Goal: Task Accomplishment & Management: Use online tool/utility

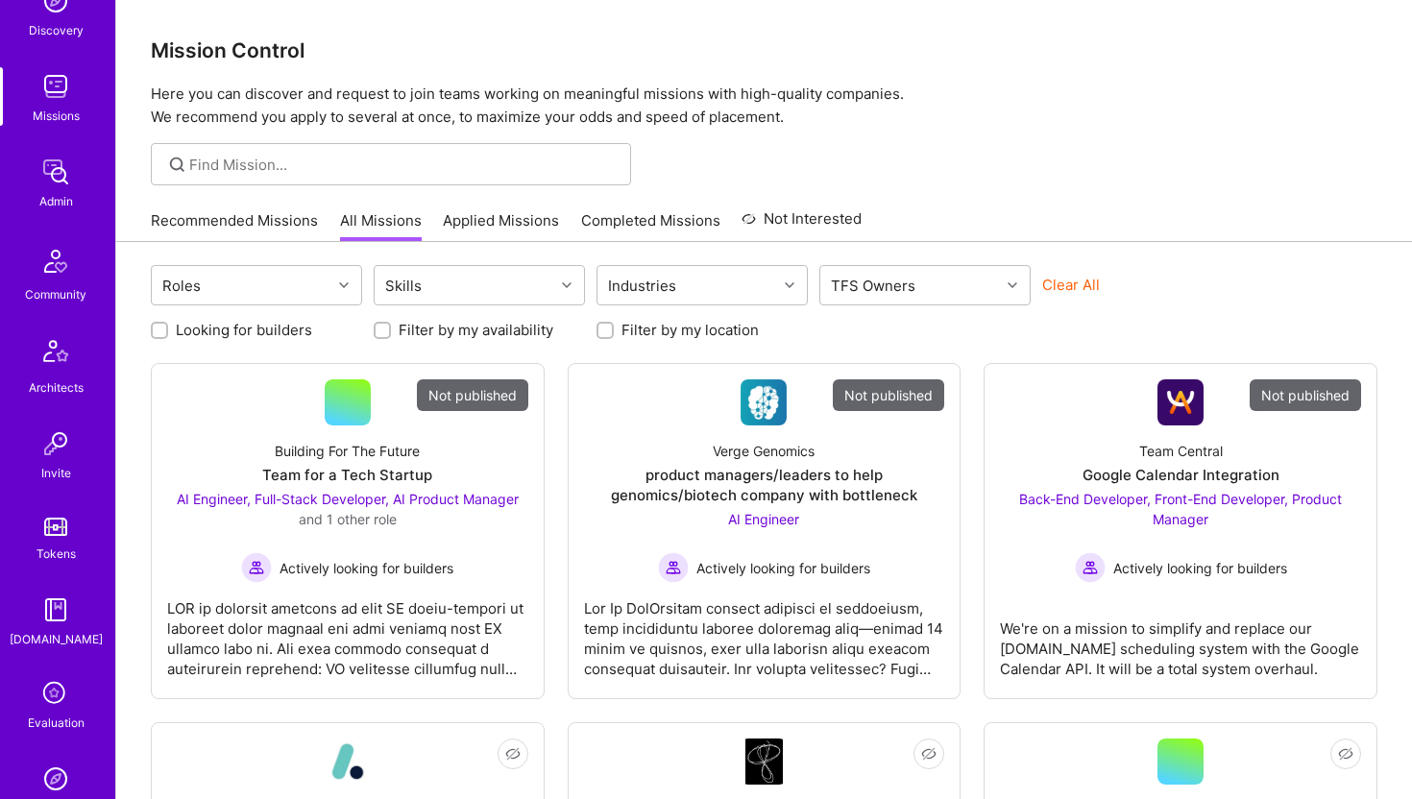
scroll to position [427, 0]
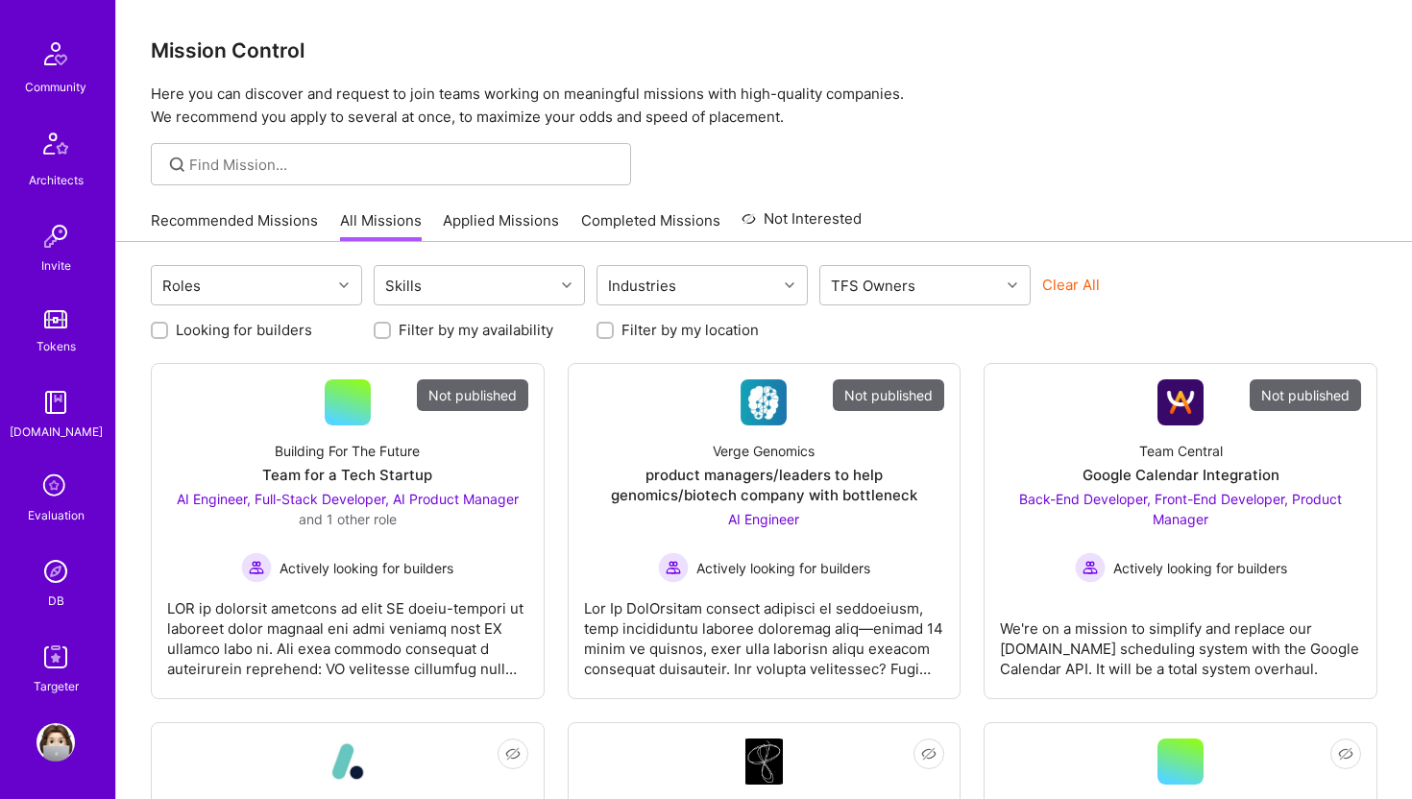
click at [56, 577] on img at bounding box center [56, 571] width 38 height 38
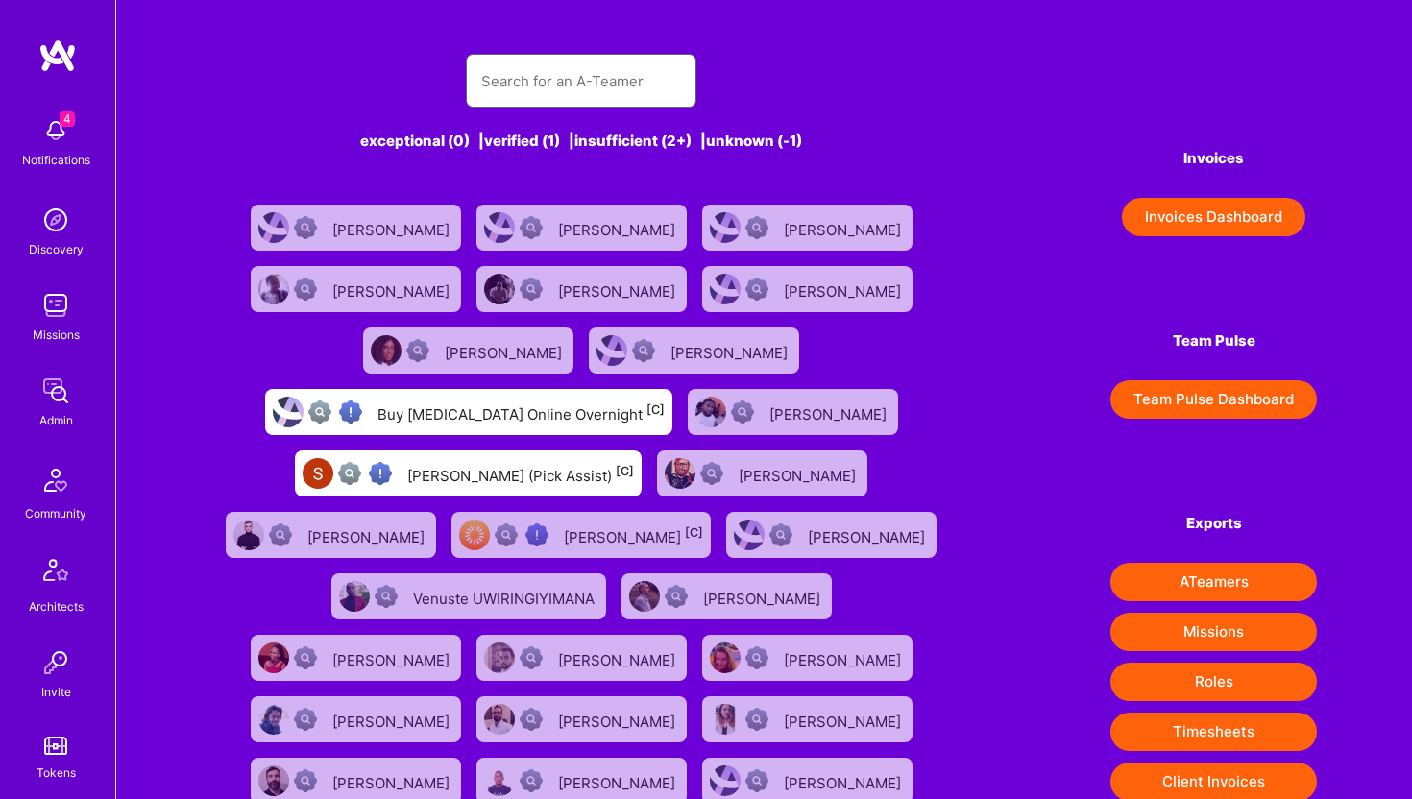
click at [603, 78] on input "text" at bounding box center [581, 81] width 200 height 49
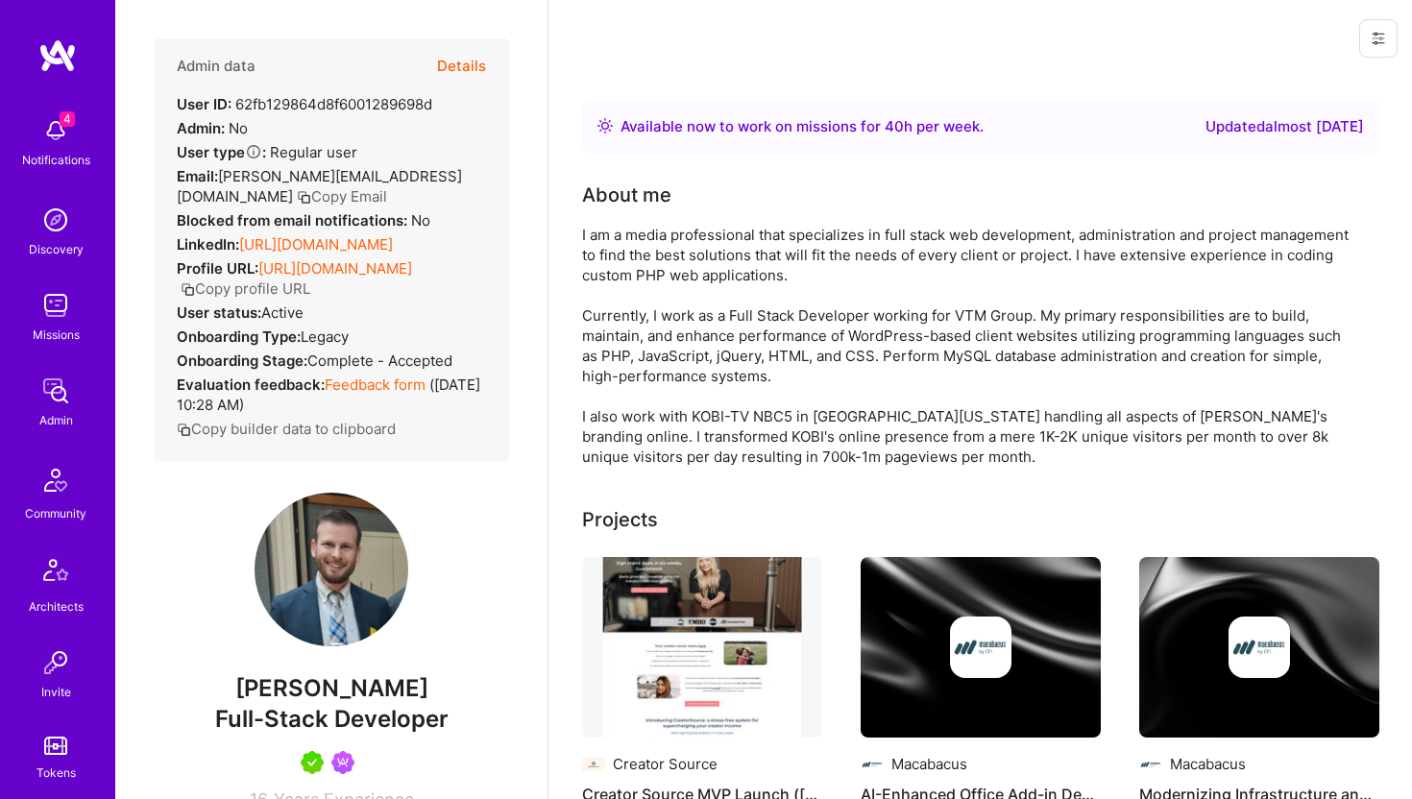
click at [478, 68] on button "Details" at bounding box center [461, 66] width 49 height 56
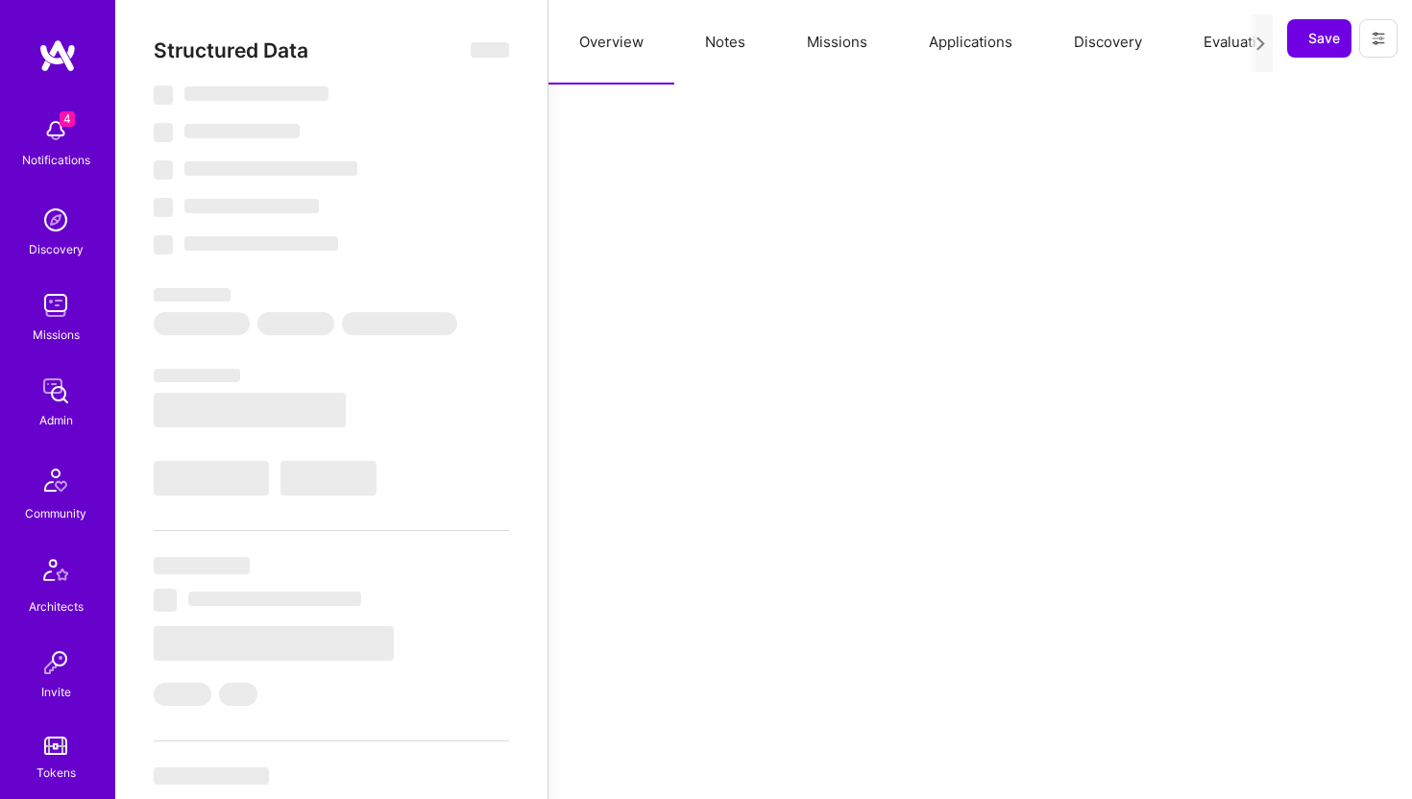
select select "Right Now"
select select "5"
select select "7"
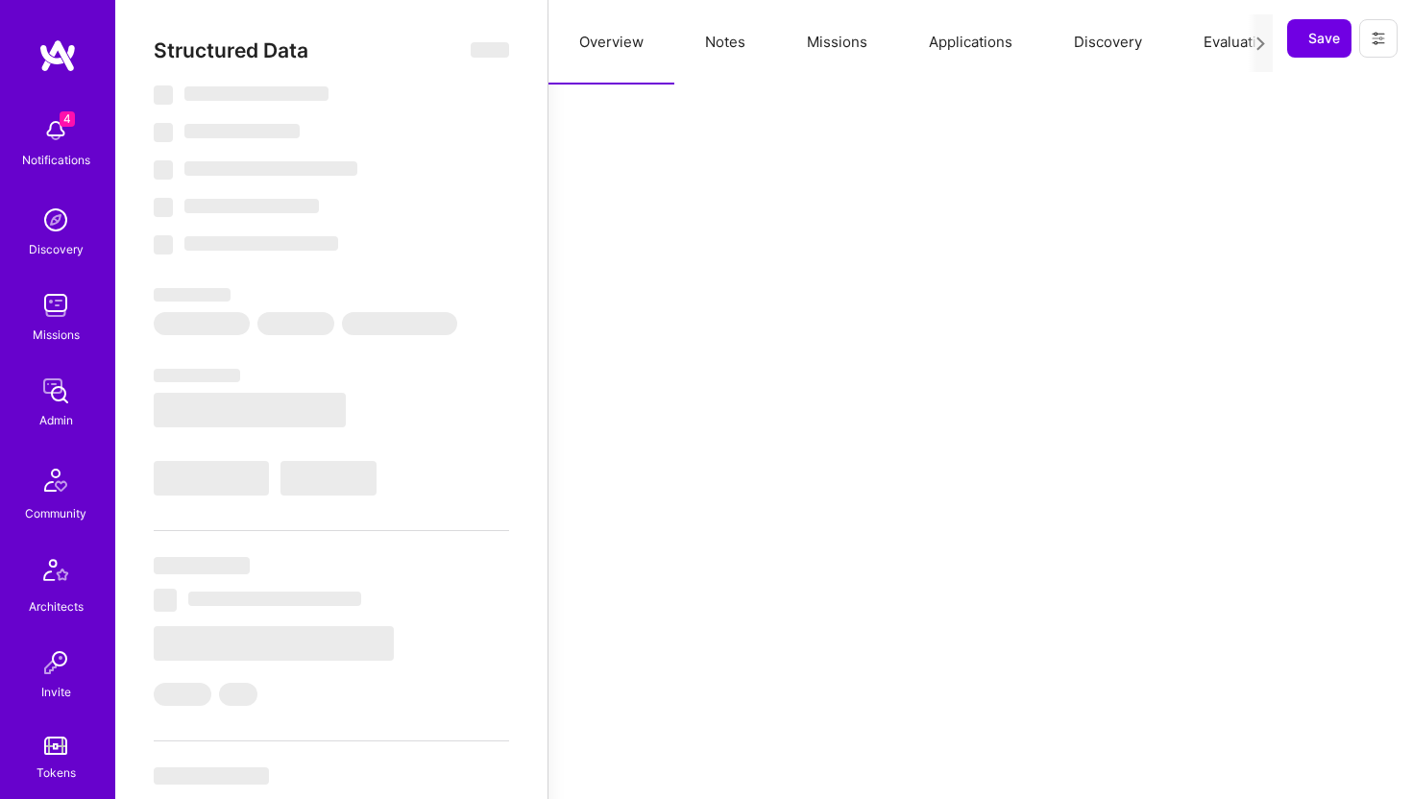
select select "US"
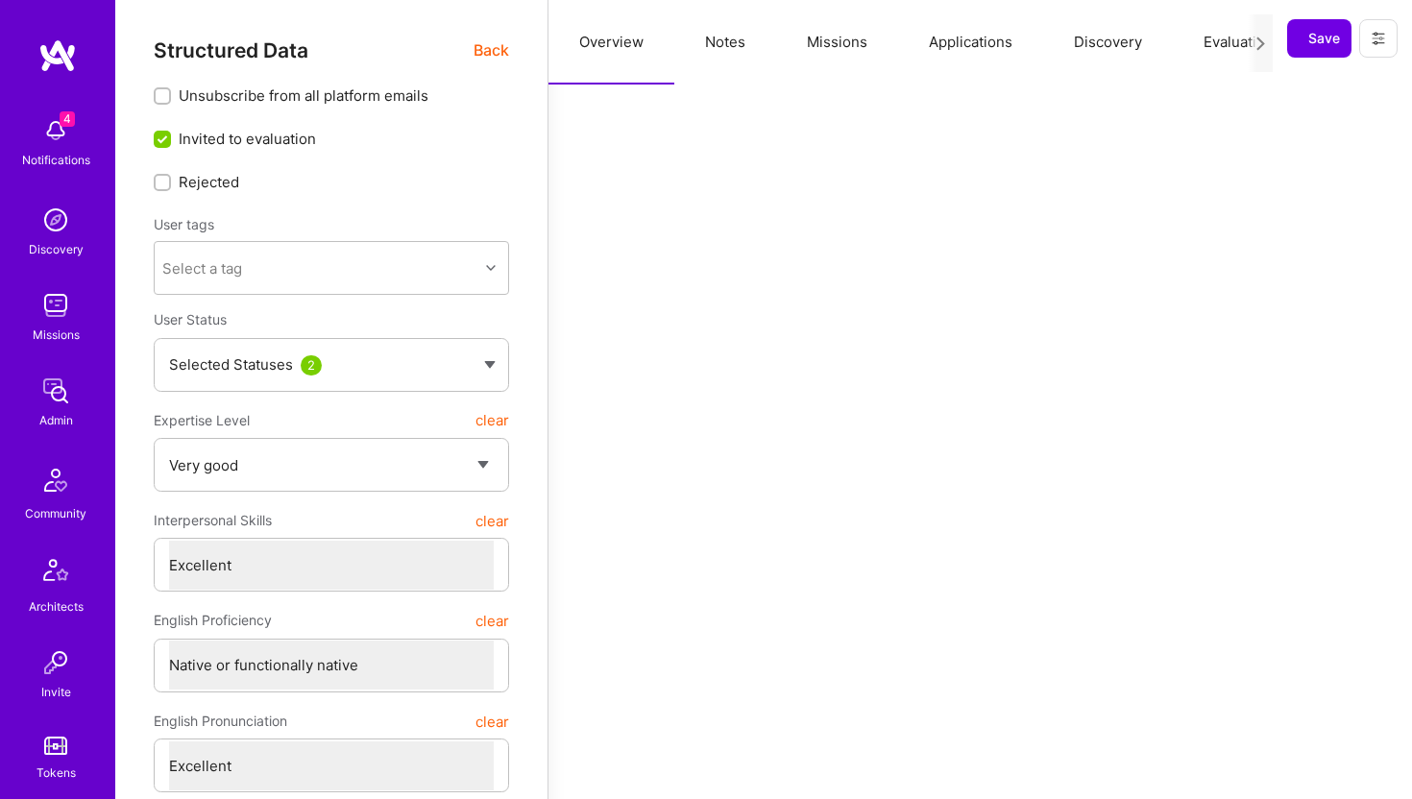
click at [946, 50] on button "Applications" at bounding box center [970, 42] width 145 height 85
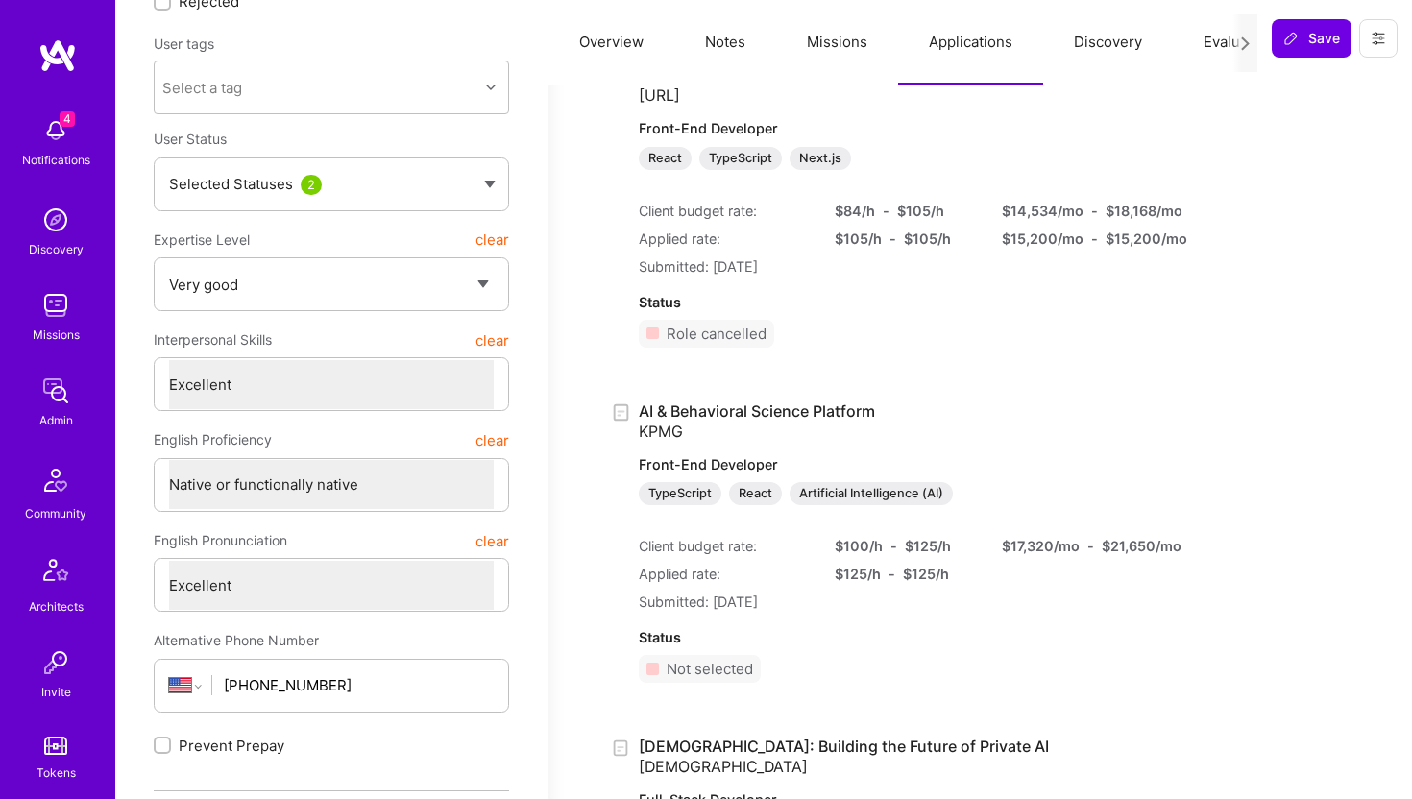
scroll to position [247, 0]
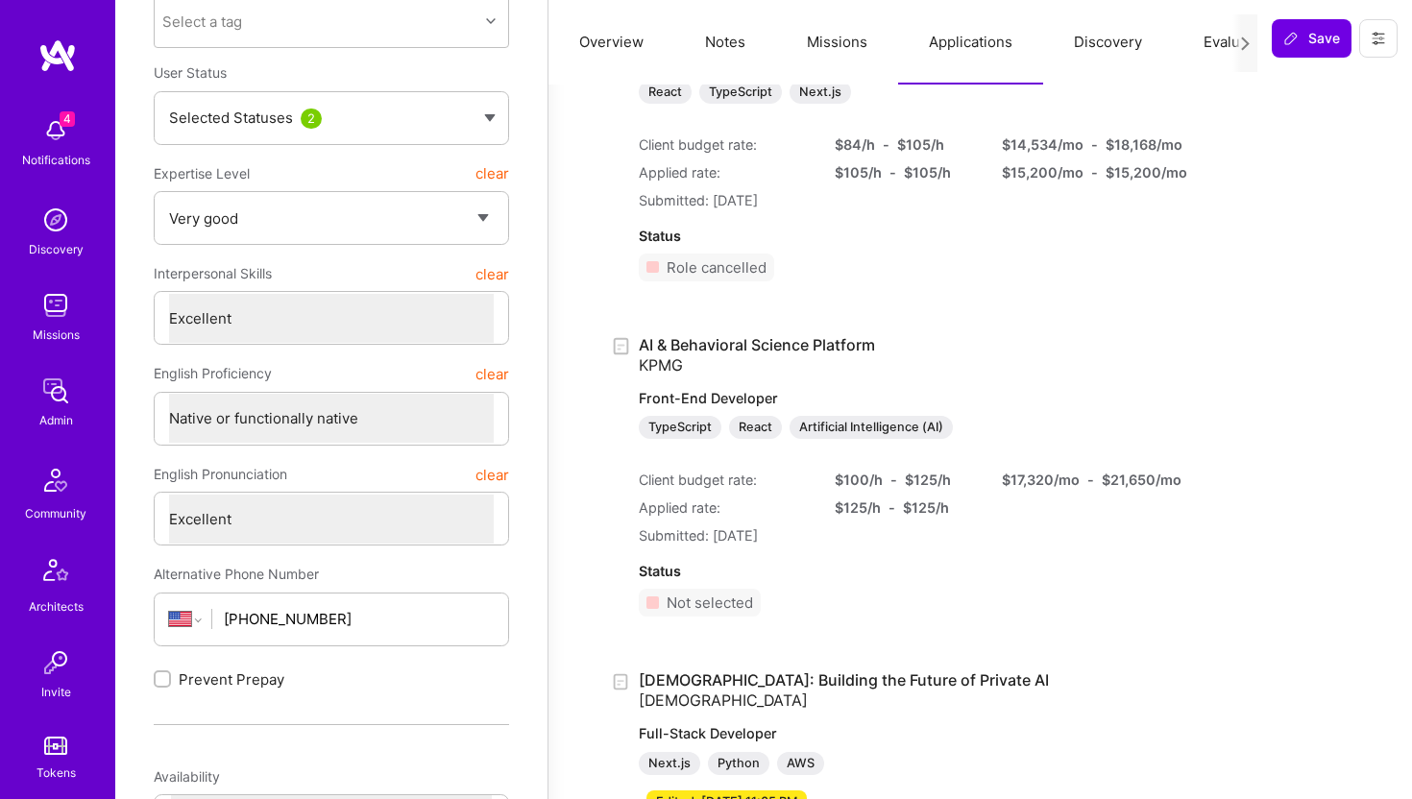
click at [842, 342] on link "AI & Behavioral Science Platform KPMG Front-End Developer TypeScript React Arti…" at bounding box center [892, 387] width 507 height 105
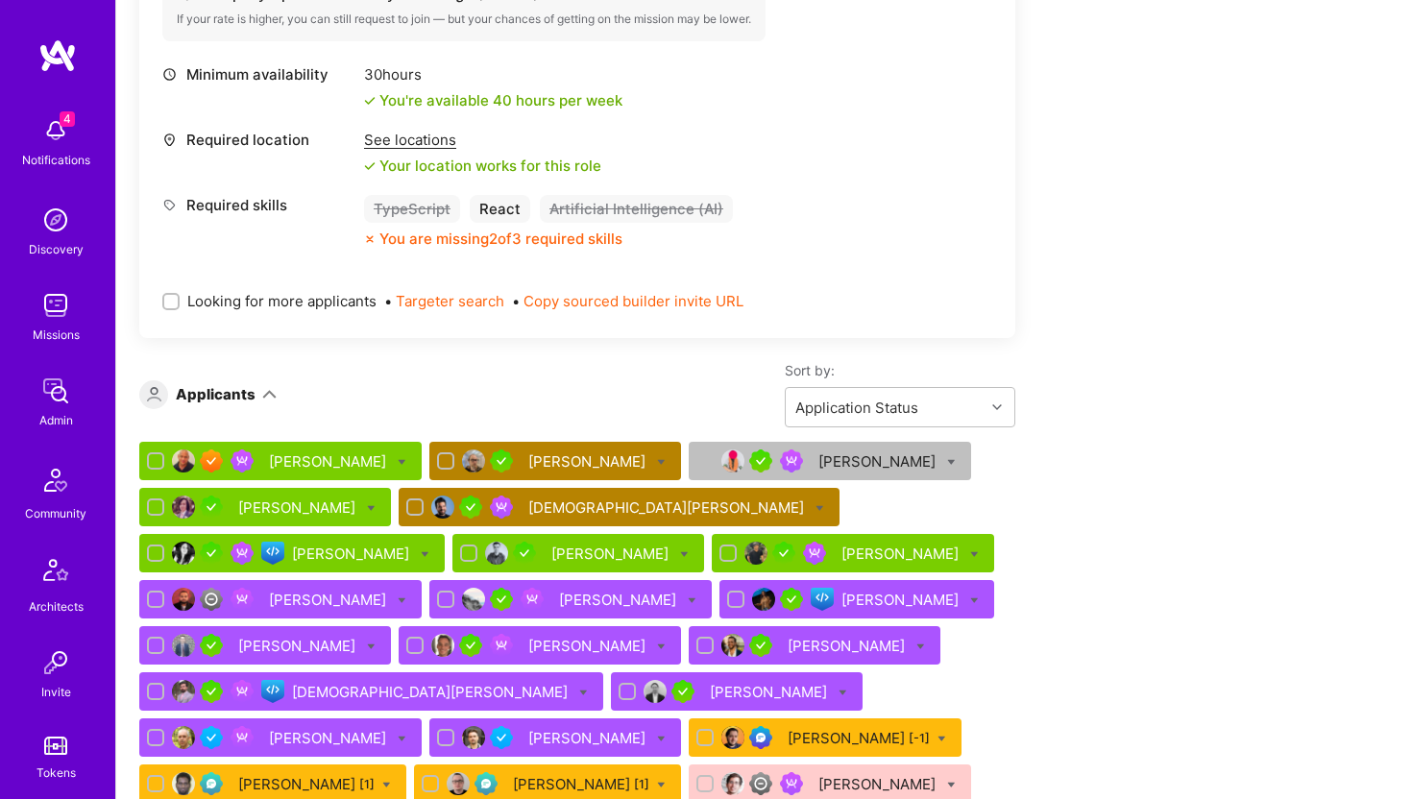
scroll to position [902, 0]
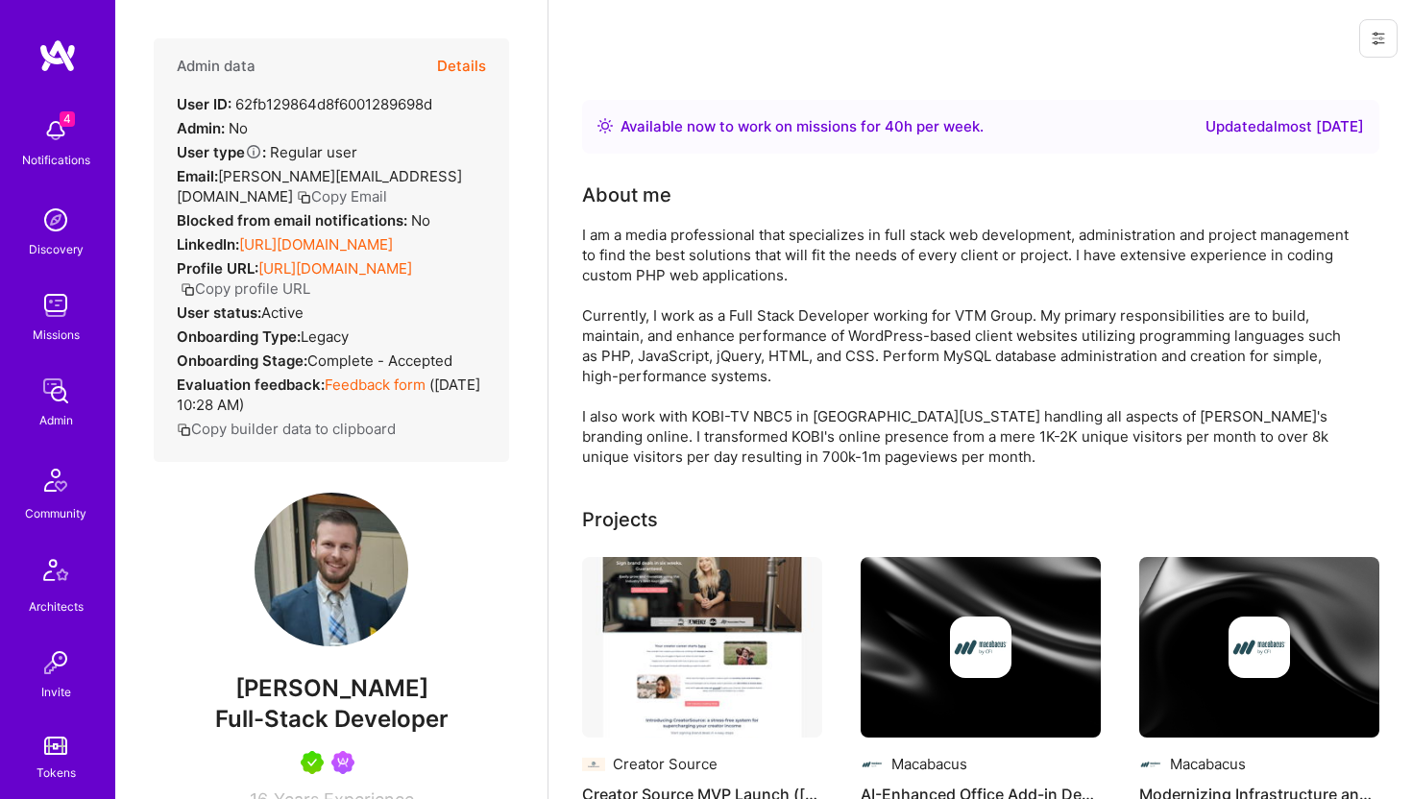
click at [1376, 46] on button at bounding box center [1378, 38] width 38 height 38
click at [1285, 77] on button "Login as Jacob" at bounding box center [1296, 82] width 203 height 49
